Goal: Transaction & Acquisition: Purchase product/service

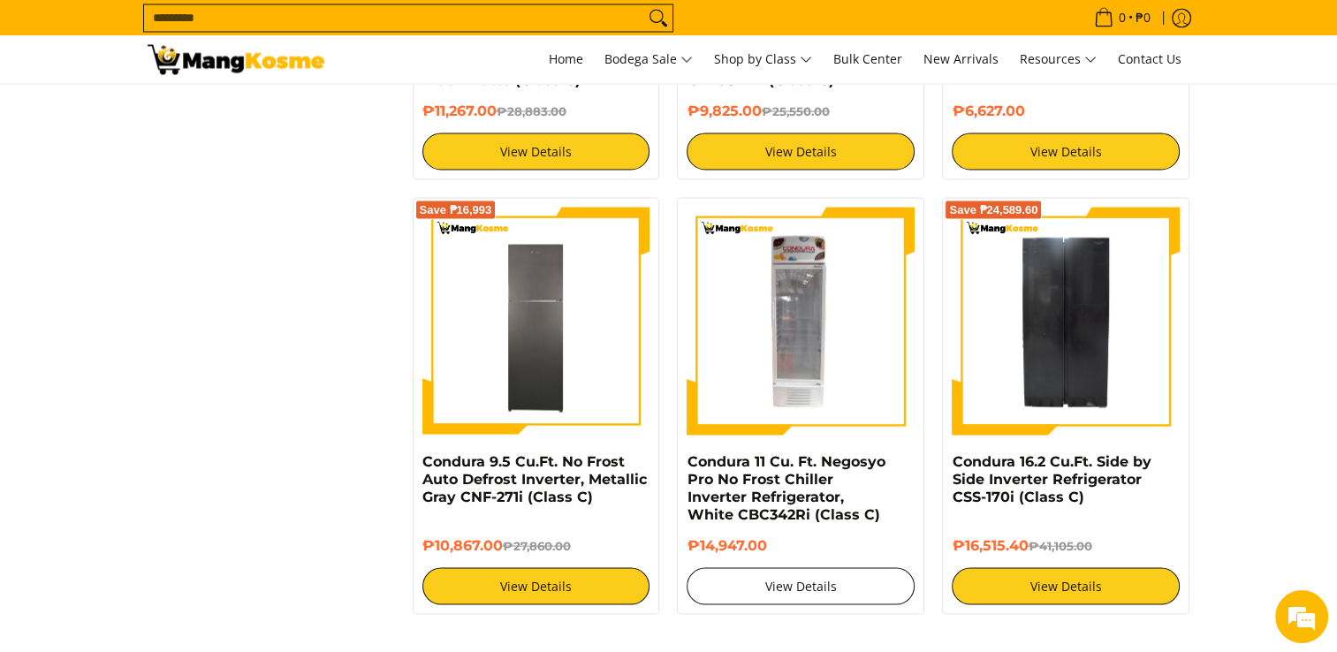
click at [798, 585] on link "View Details" at bounding box center [801, 585] width 228 height 37
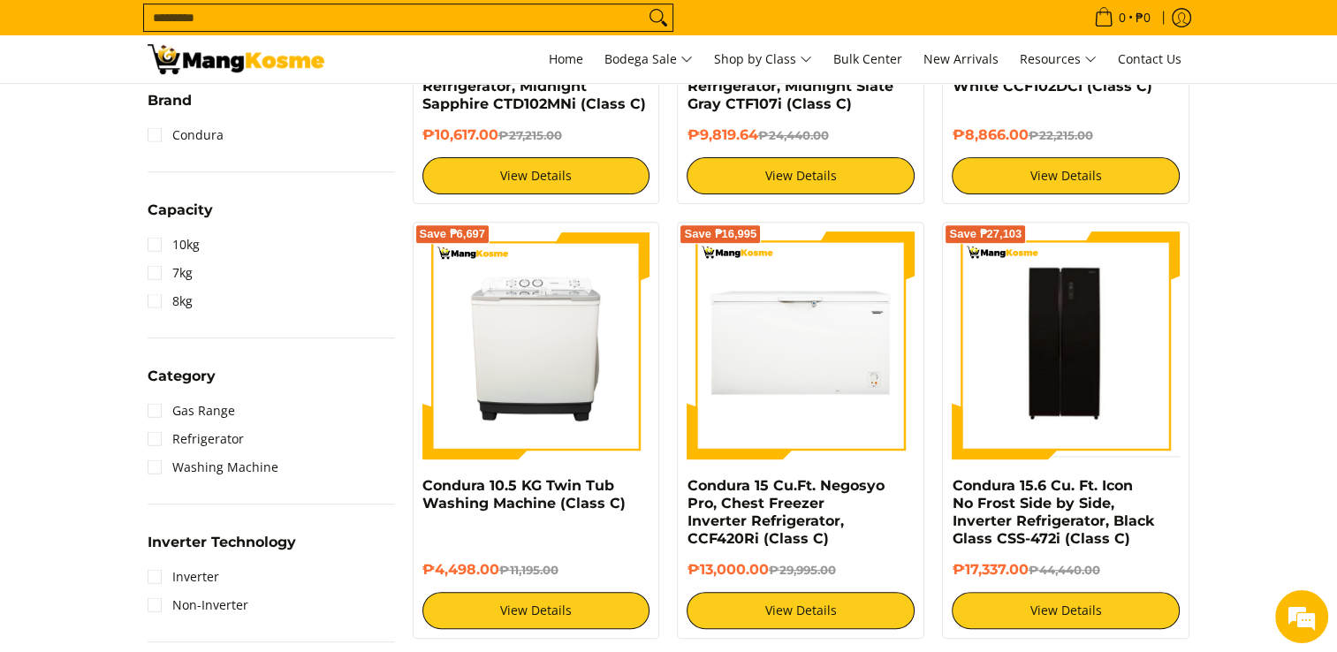
scroll to position [88, 0]
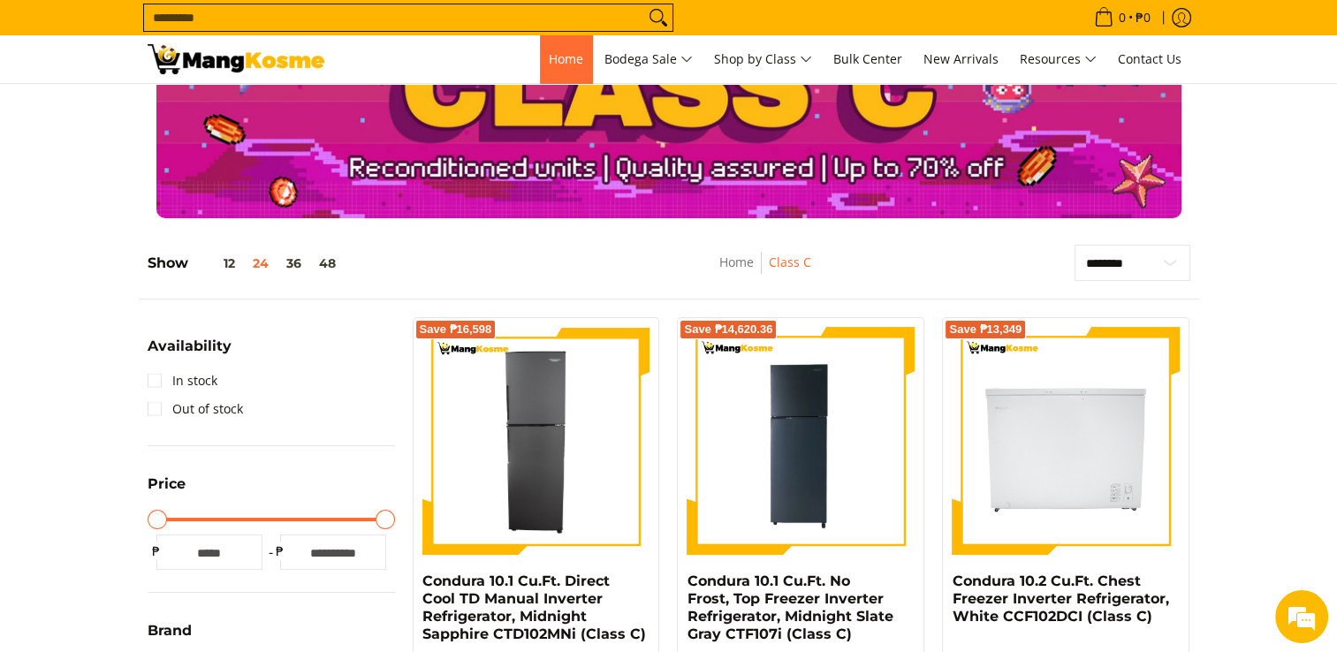
click at [549, 60] on span "Home" at bounding box center [566, 58] width 34 height 17
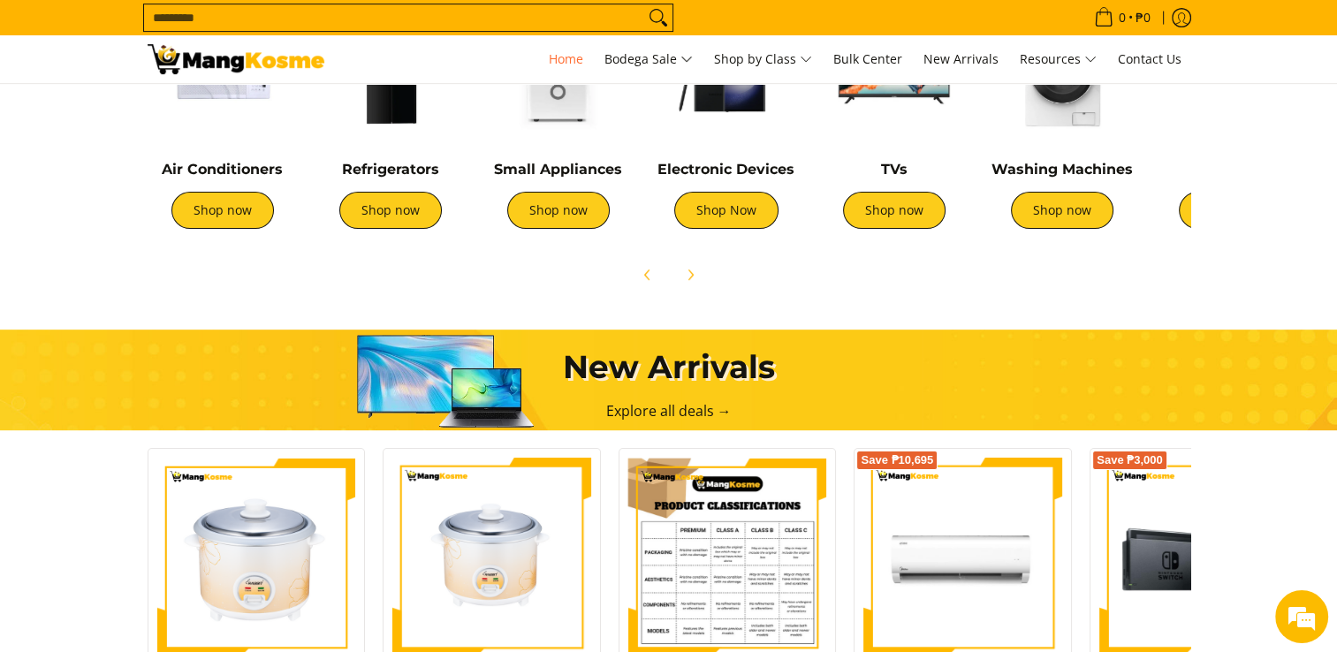
scroll to position [789, 0]
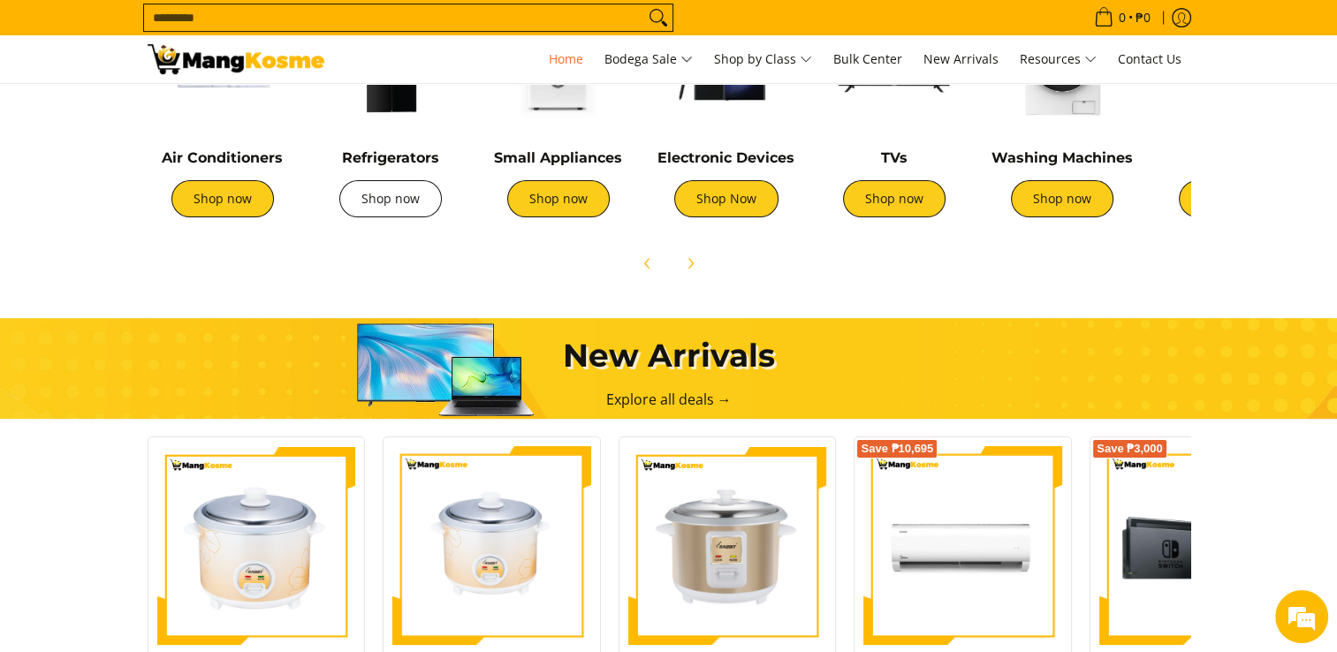
click at [410, 212] on link "Shop now" at bounding box center [390, 198] width 102 height 37
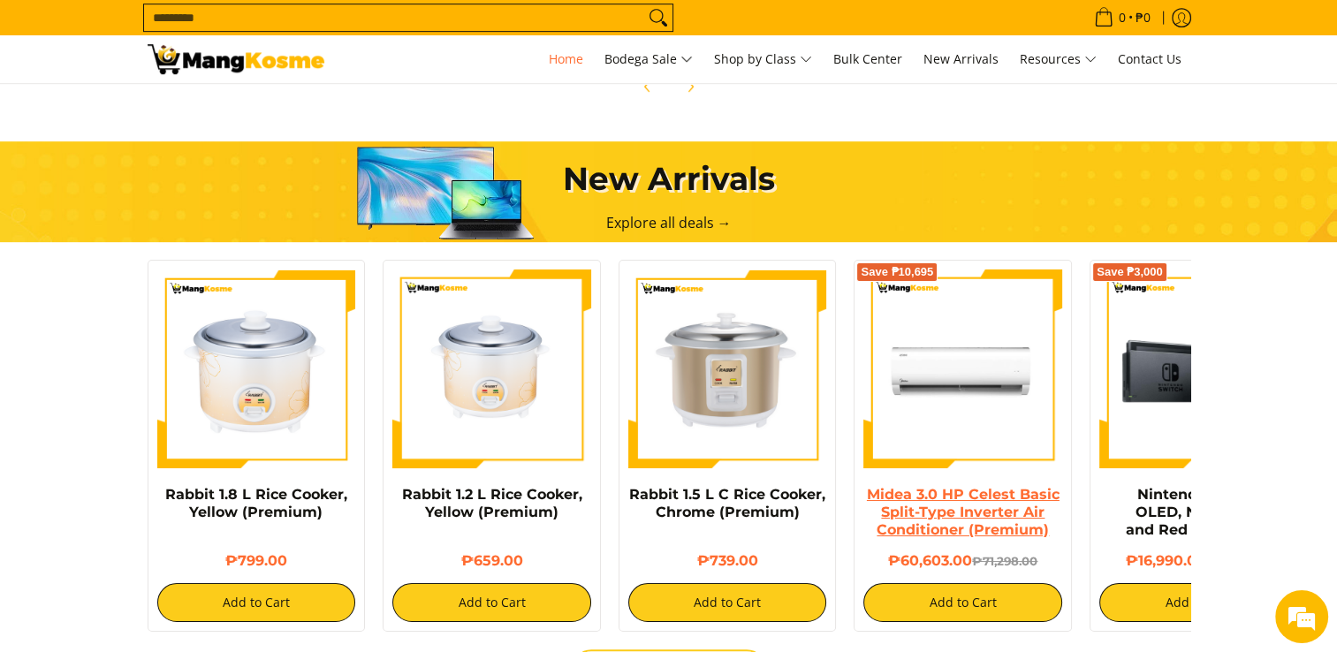
scroll to position [1142, 0]
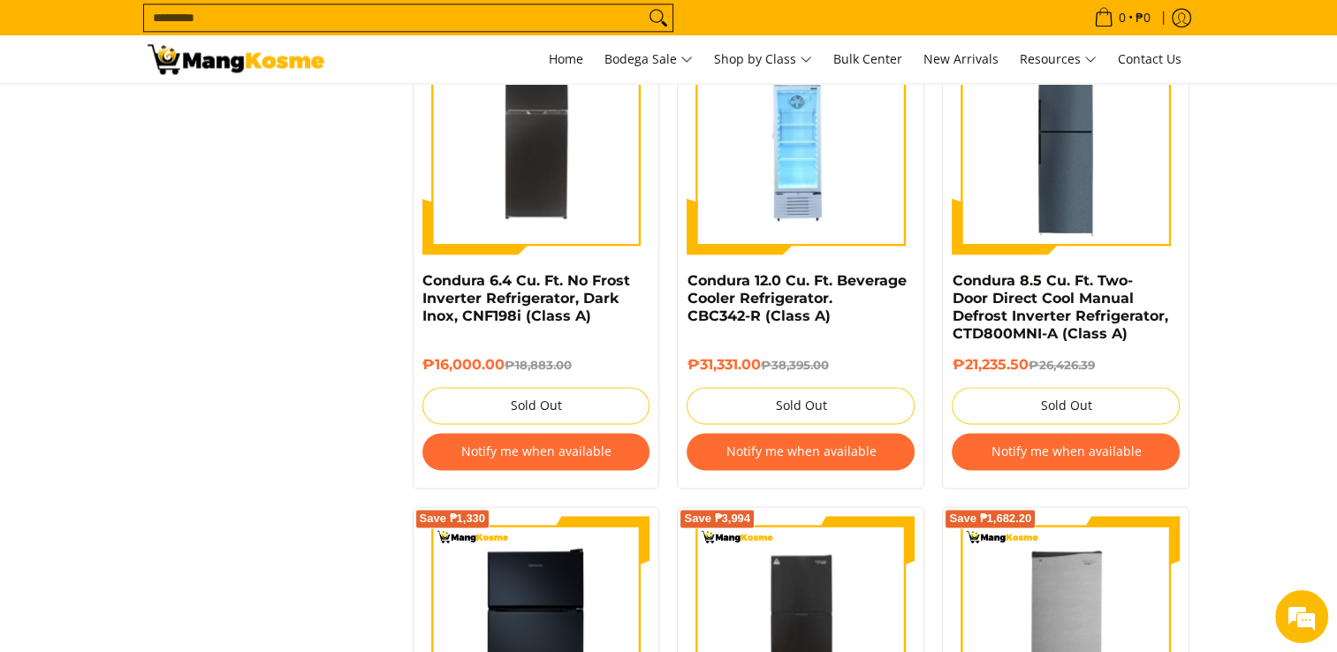
scroll to position [2474, 0]
